Goal: Task Accomplishment & Management: Use online tool/utility

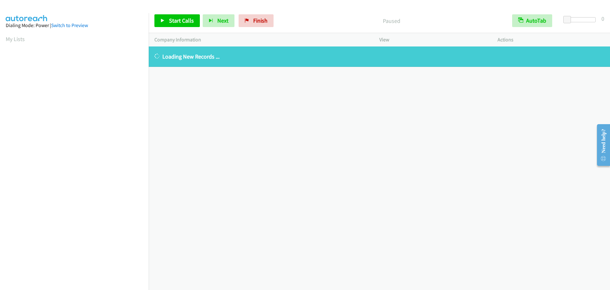
click at [3, 38] on aside "Dialing Mode: Power | Switch to Preview My Lists" at bounding box center [74, 189] width 149 height 352
click at [17, 38] on link "My Lists" at bounding box center [15, 38] width 19 height 7
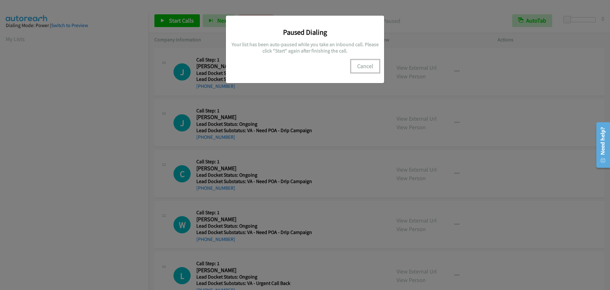
click at [364, 67] on button "Cancel" at bounding box center [365, 66] width 28 height 13
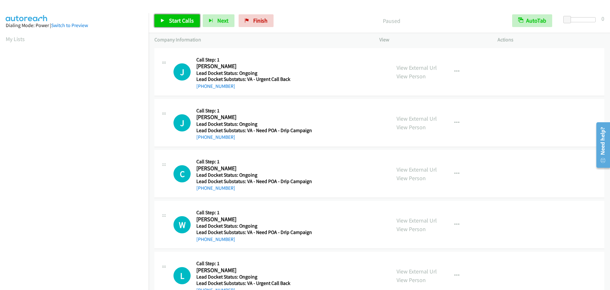
click at [177, 26] on link "Start Calls" at bounding box center [176, 20] width 45 height 13
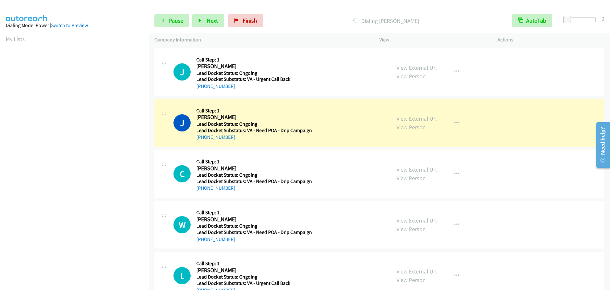
scroll to position [67, 0]
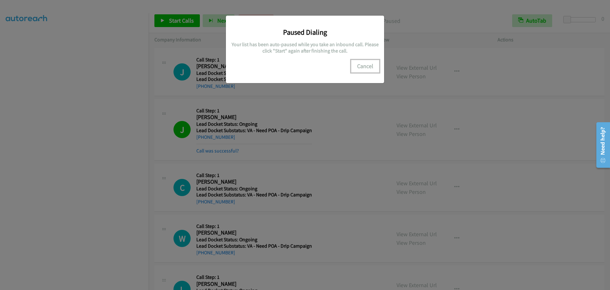
click at [367, 68] on button "Cancel" at bounding box center [365, 66] width 28 height 13
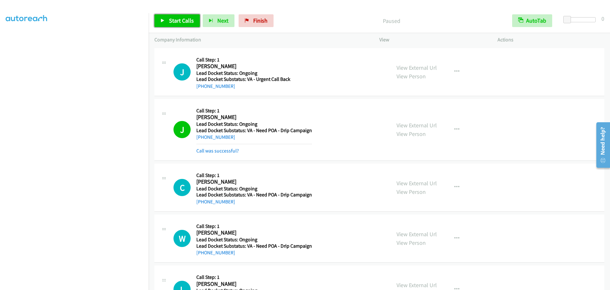
click at [175, 24] on link "Start Calls" at bounding box center [176, 20] width 45 height 13
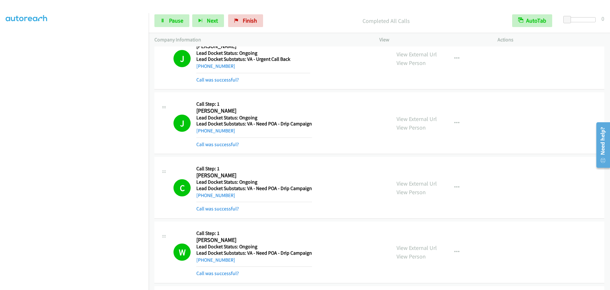
scroll to position [0, 0]
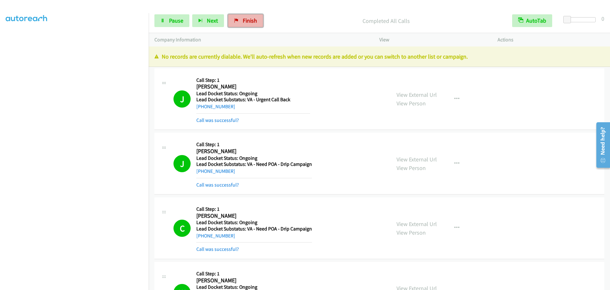
click at [245, 19] on span "Finish" at bounding box center [250, 20] width 14 height 7
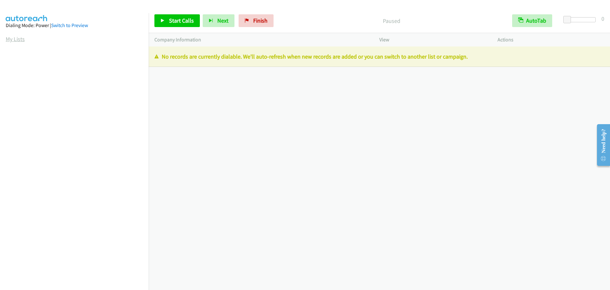
click at [10, 38] on link "My Lists" at bounding box center [15, 38] width 19 height 7
